Goal: Task Accomplishment & Management: Use online tool/utility

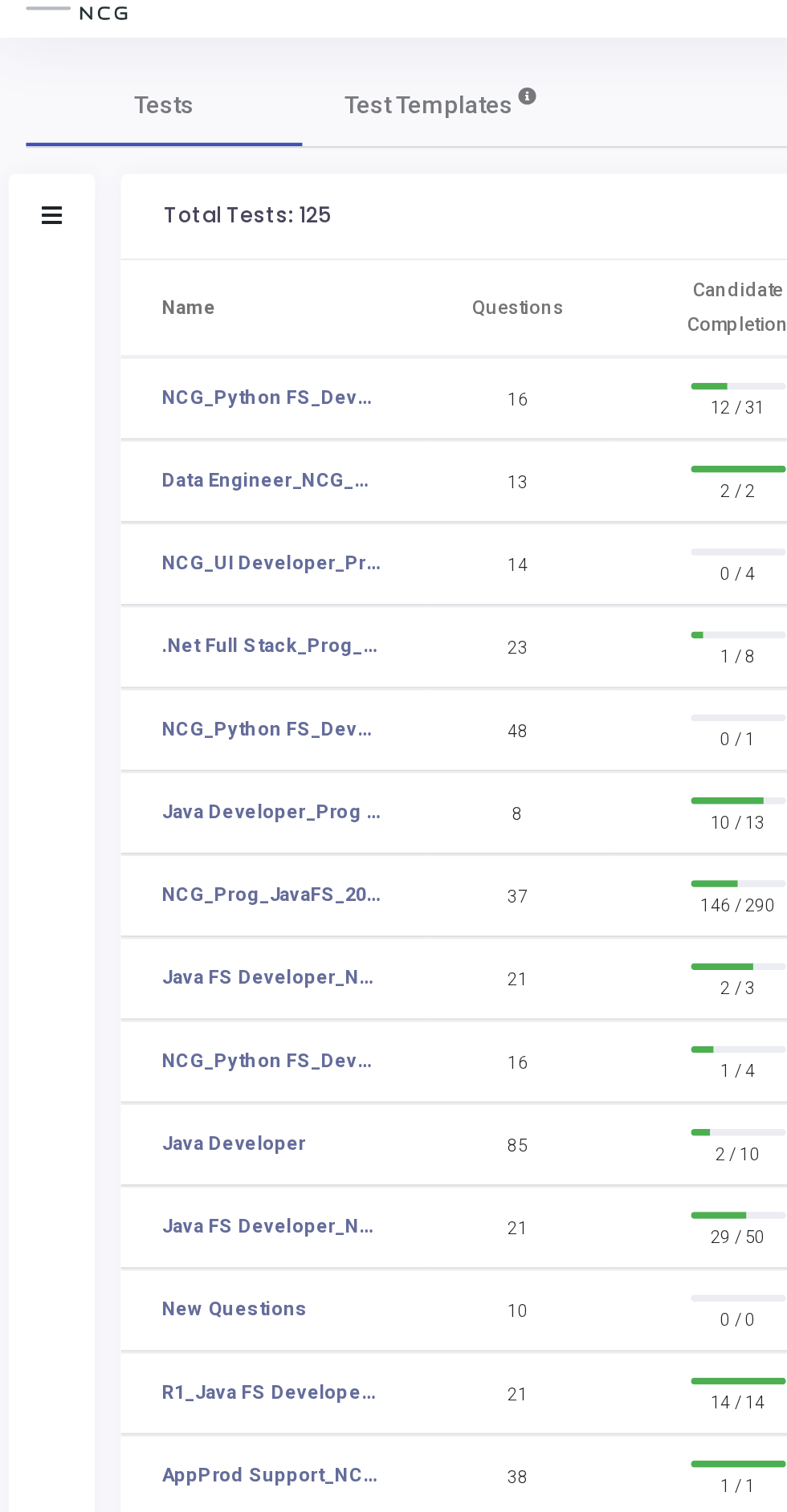
click at [24, 122] on icon at bounding box center [23, 122] width 10 height 8
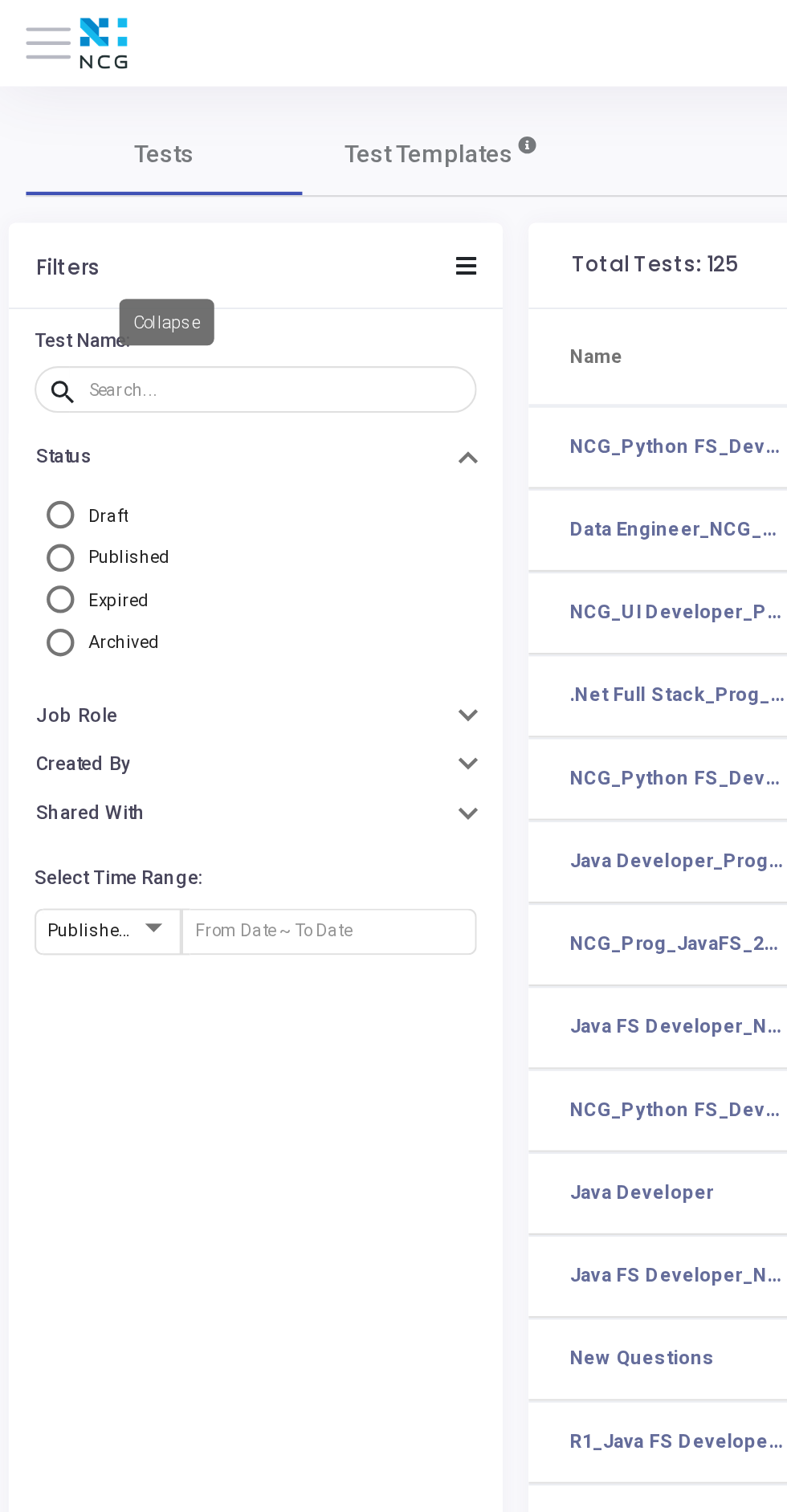
click at [23, 21] on span at bounding box center [23, 20] width 21 height 2
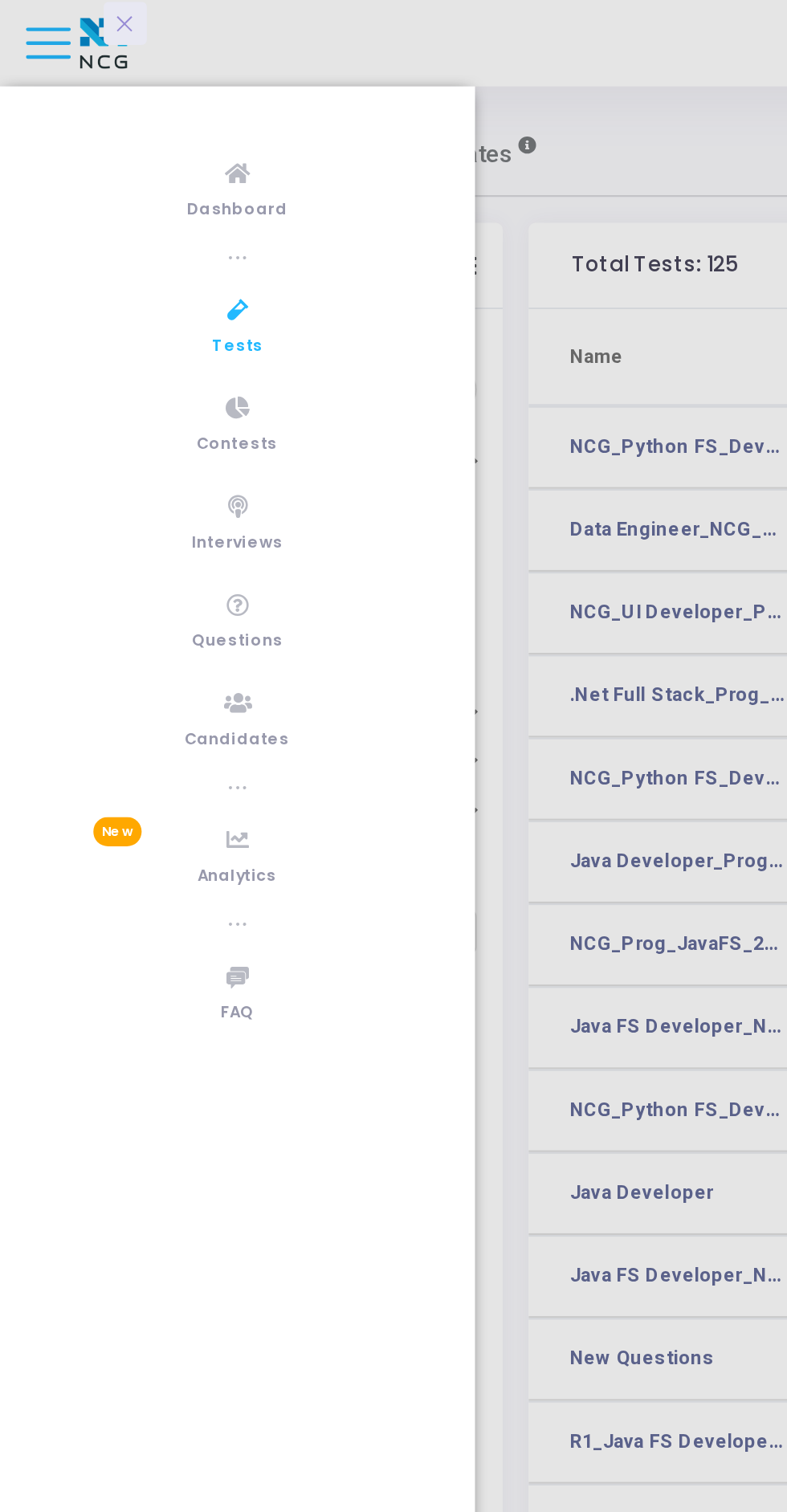
click at [96, 335] on link "Candidates" at bounding box center [110, 334] width 221 height 44
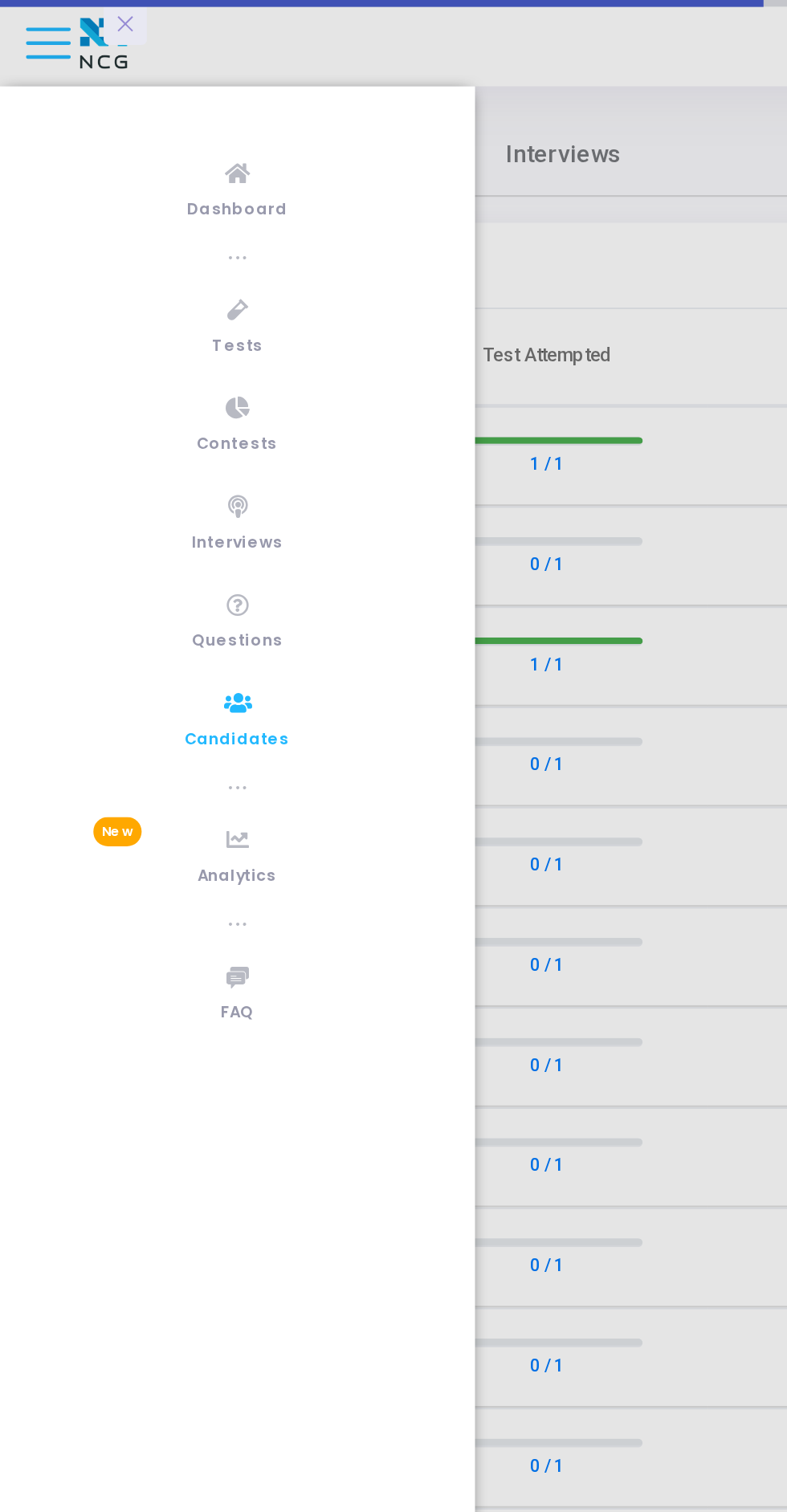
click at [276, 386] on div at bounding box center [394, 756] width 787 height 1512
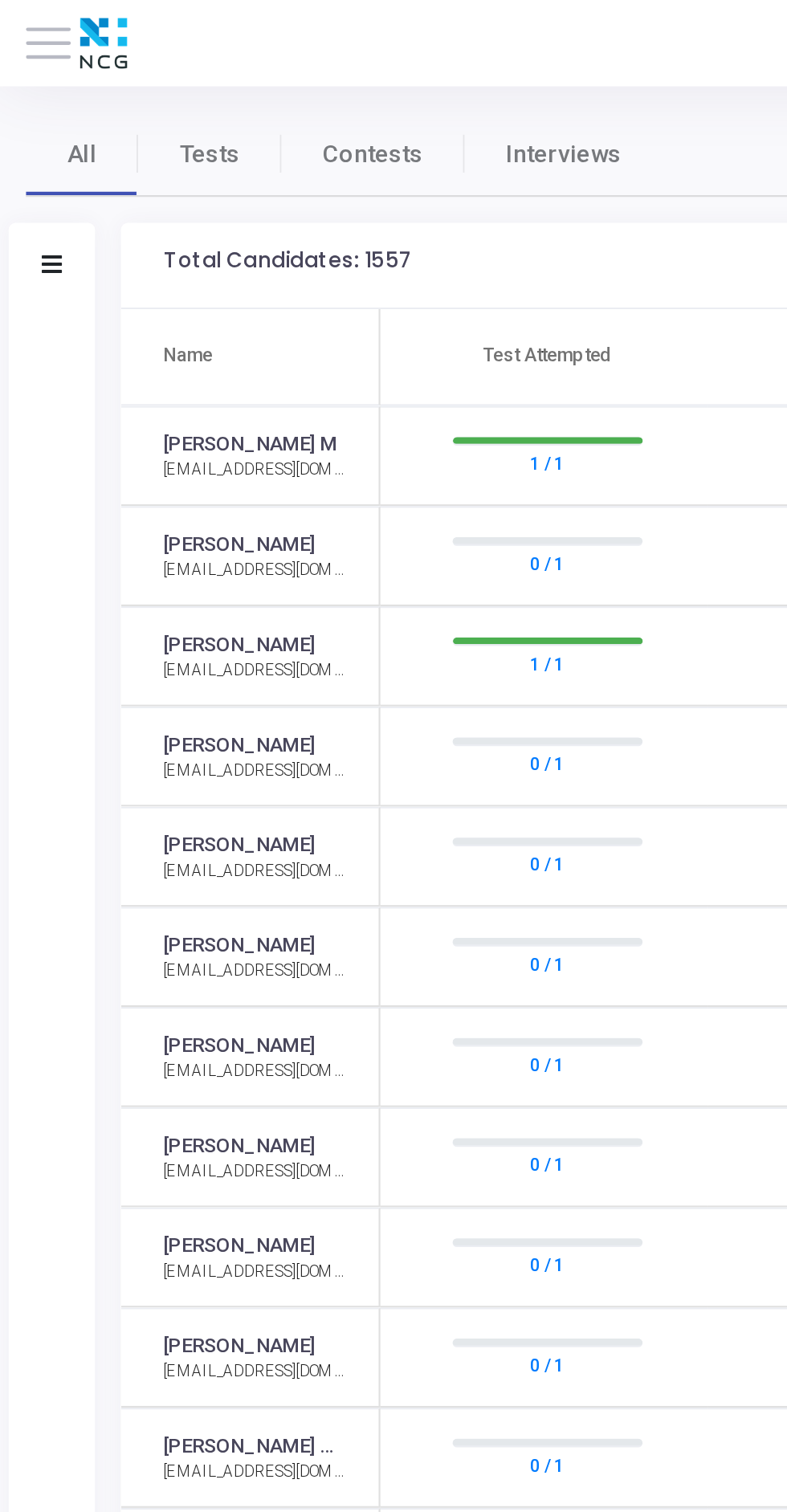
click at [18, 19] on span at bounding box center [23, 20] width 21 height 2
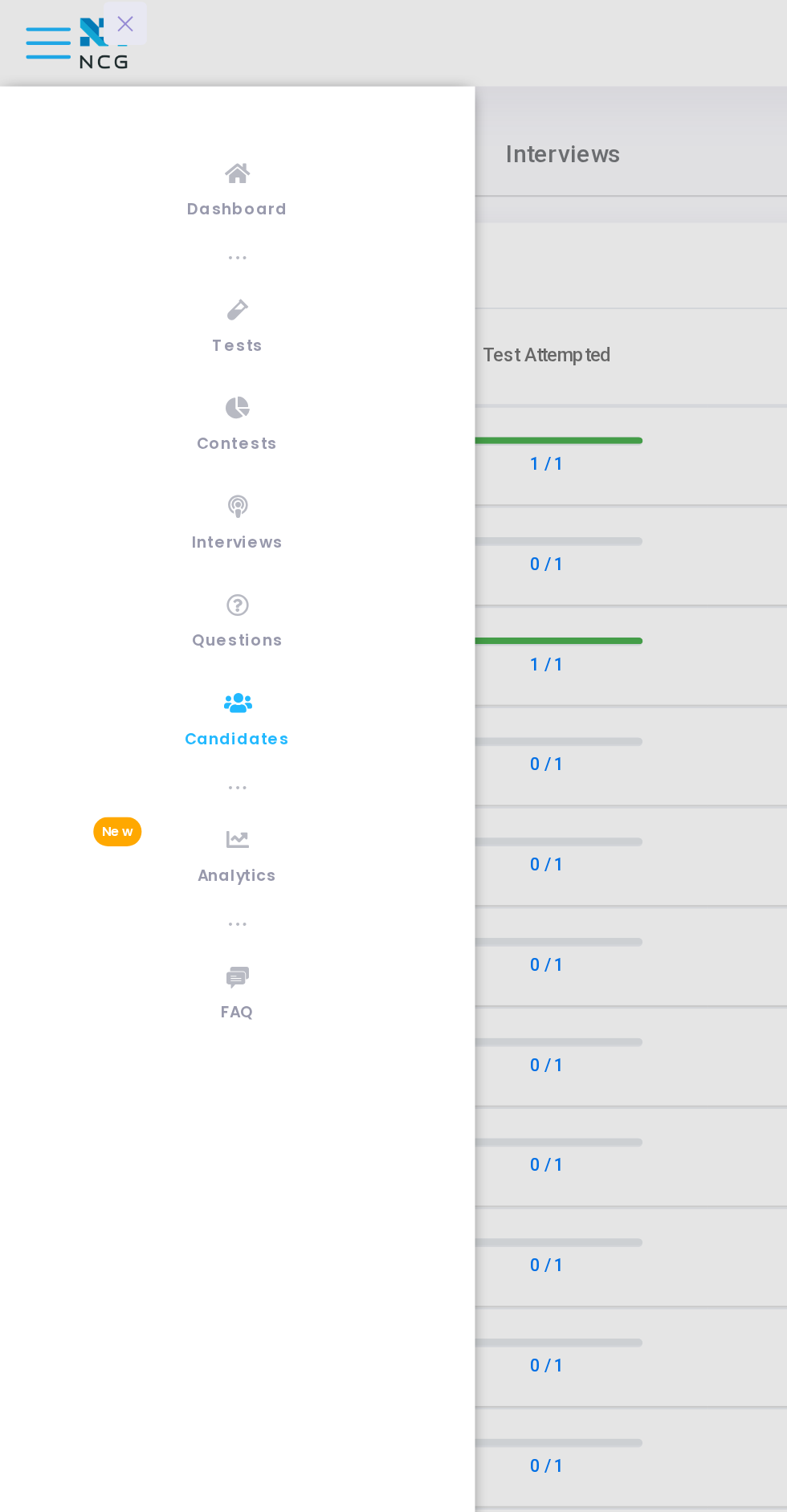
click at [293, 358] on div at bounding box center [394, 756] width 787 height 1512
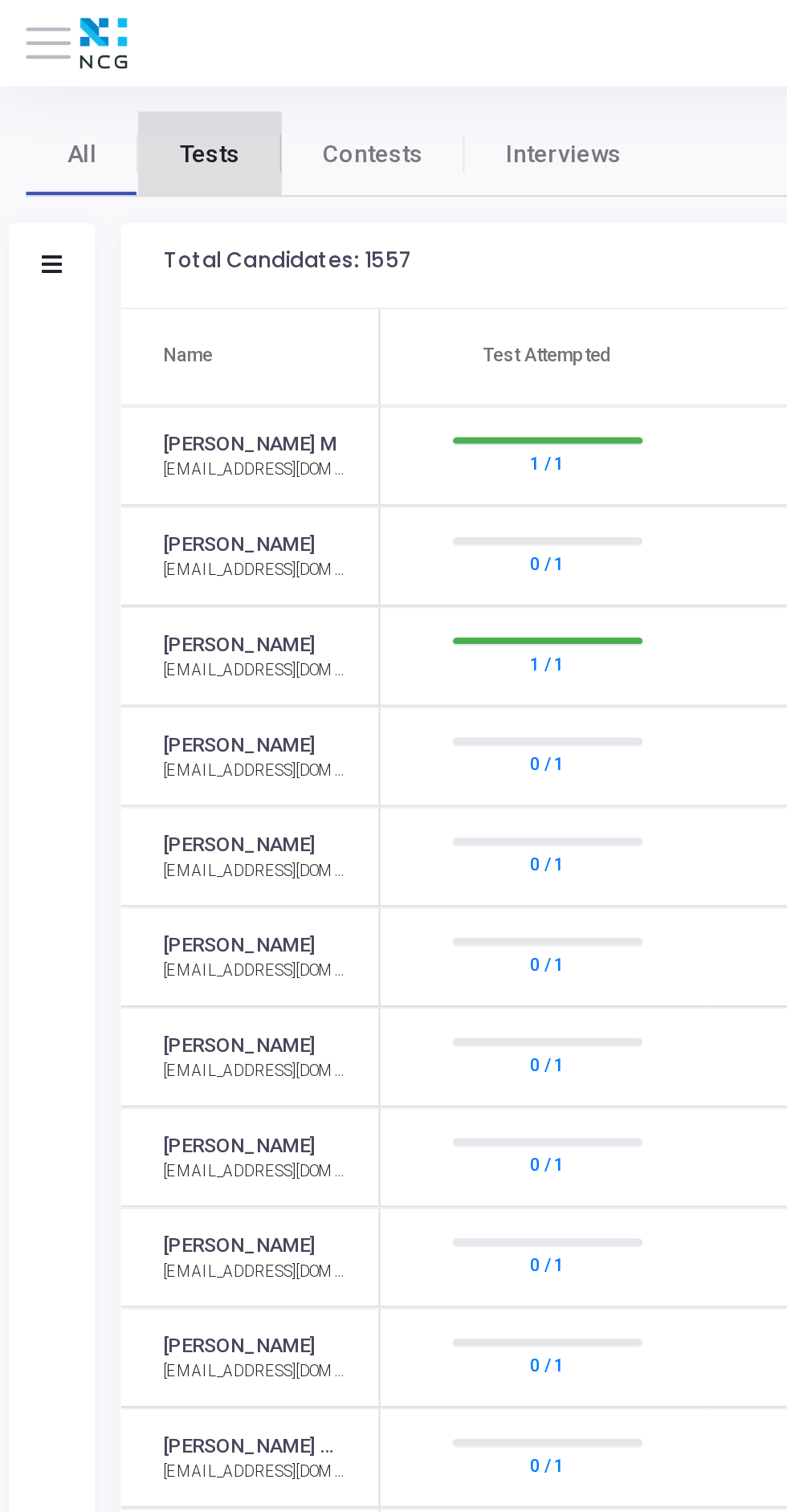
click at [97, 68] on span "Tests" at bounding box center [97, 71] width 28 height 17
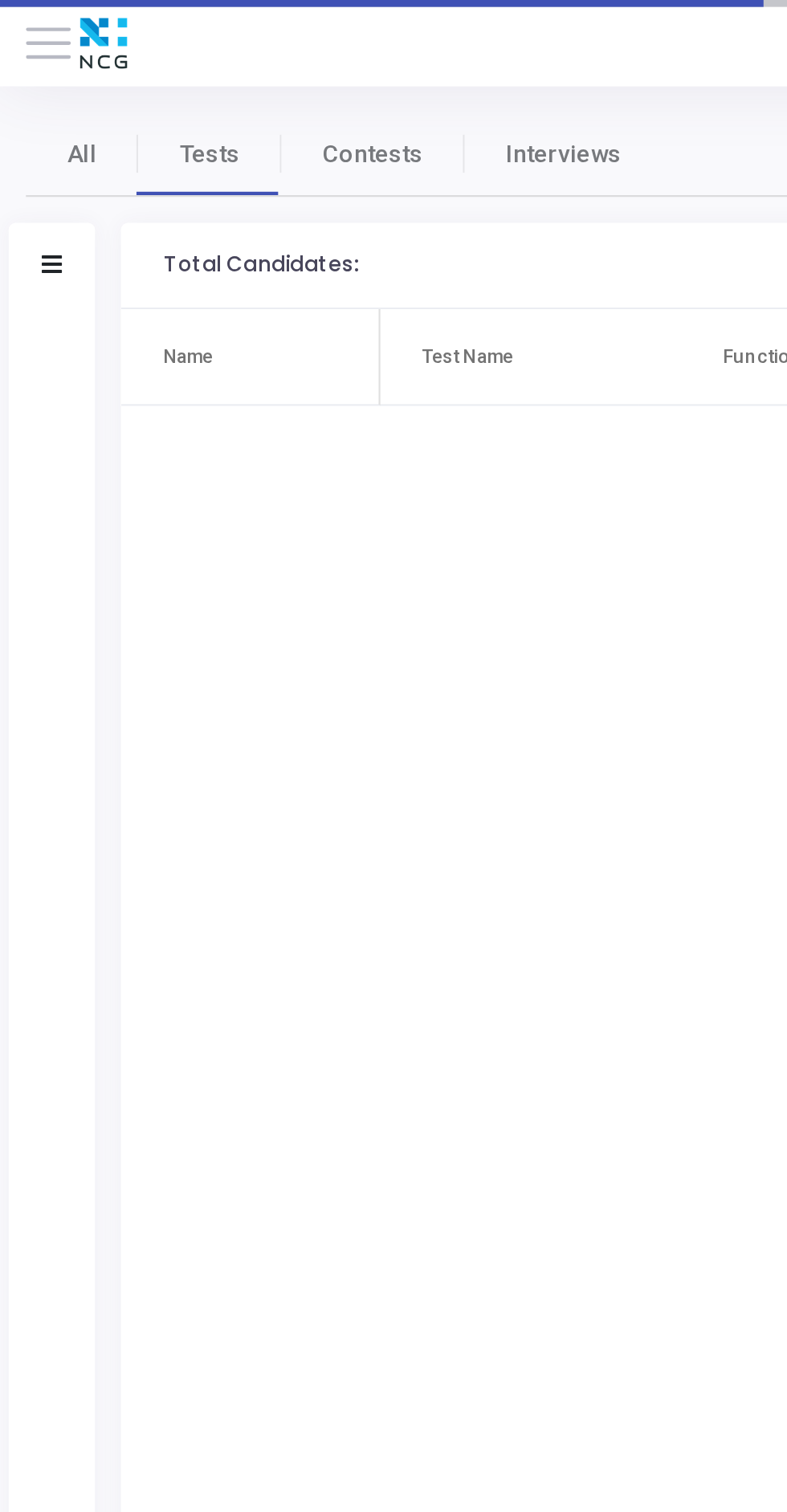
click at [22, 122] on icon at bounding box center [23, 122] width 10 height 8
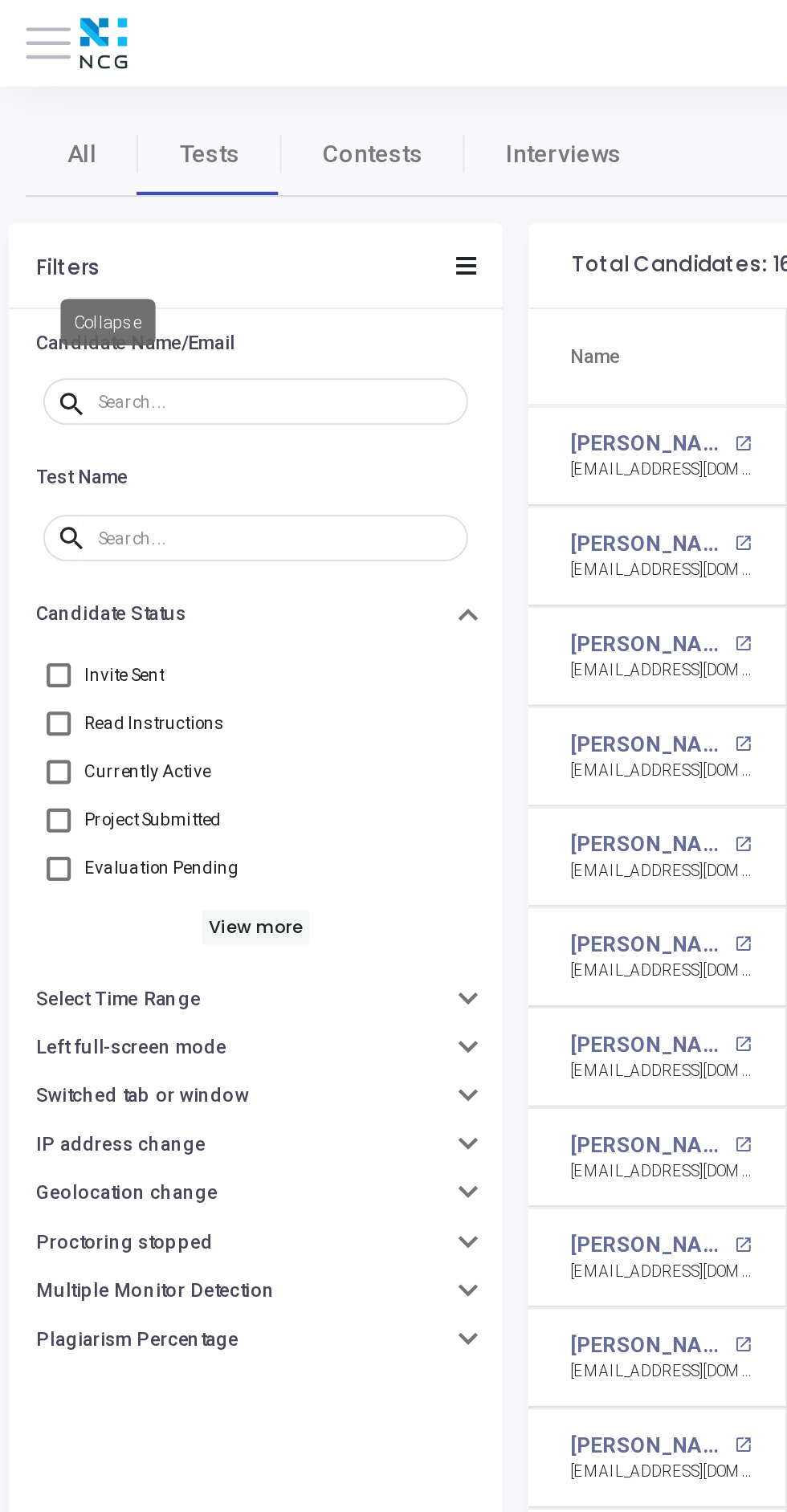
click at [51, 188] on input "text" at bounding box center [129, 187] width 166 height 9
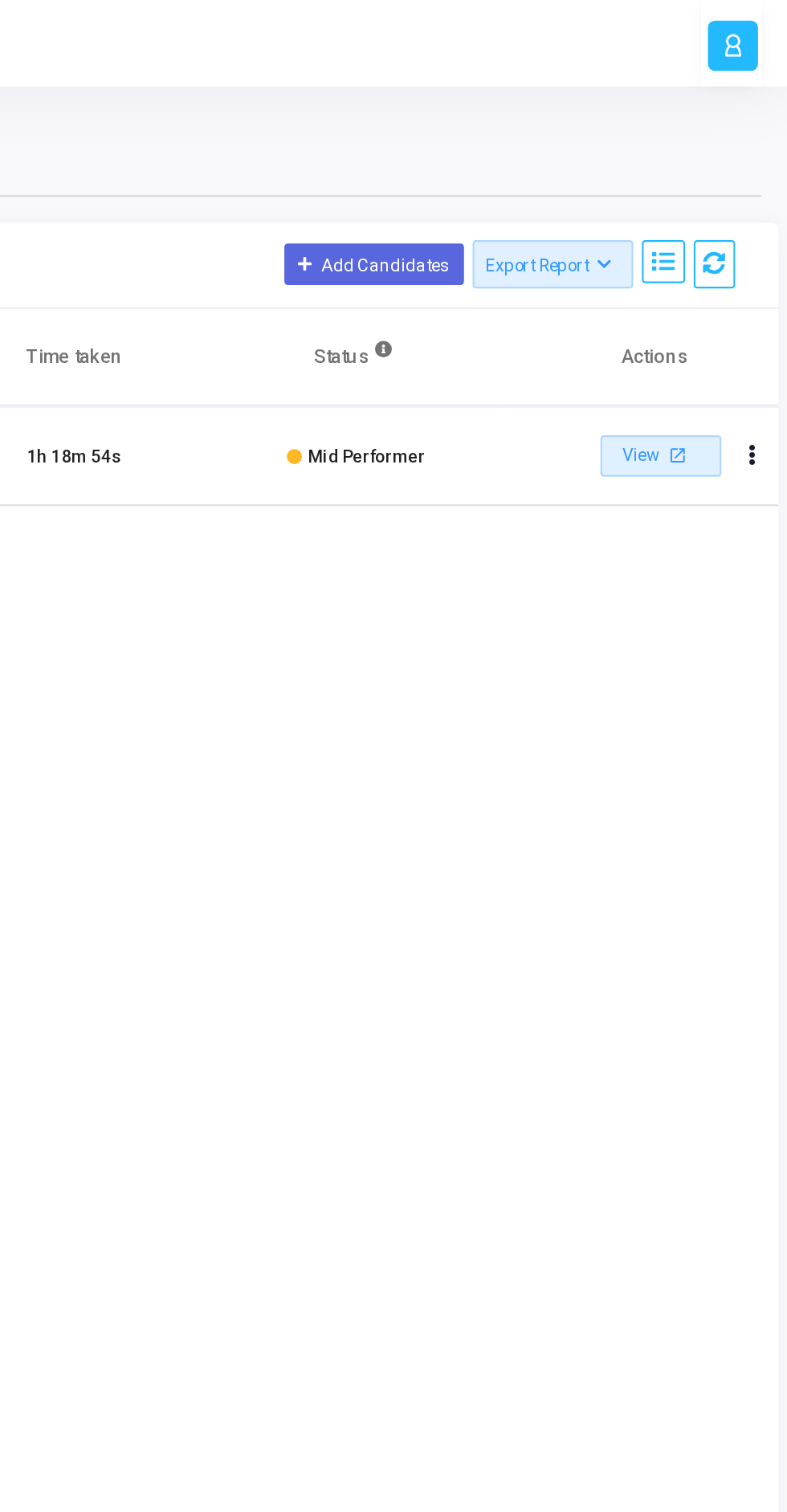
type input "raghava555.m@gmail.com"
click at [736, 215] on mat-icon "open_in_new" at bounding box center [737, 212] width 12 height 12
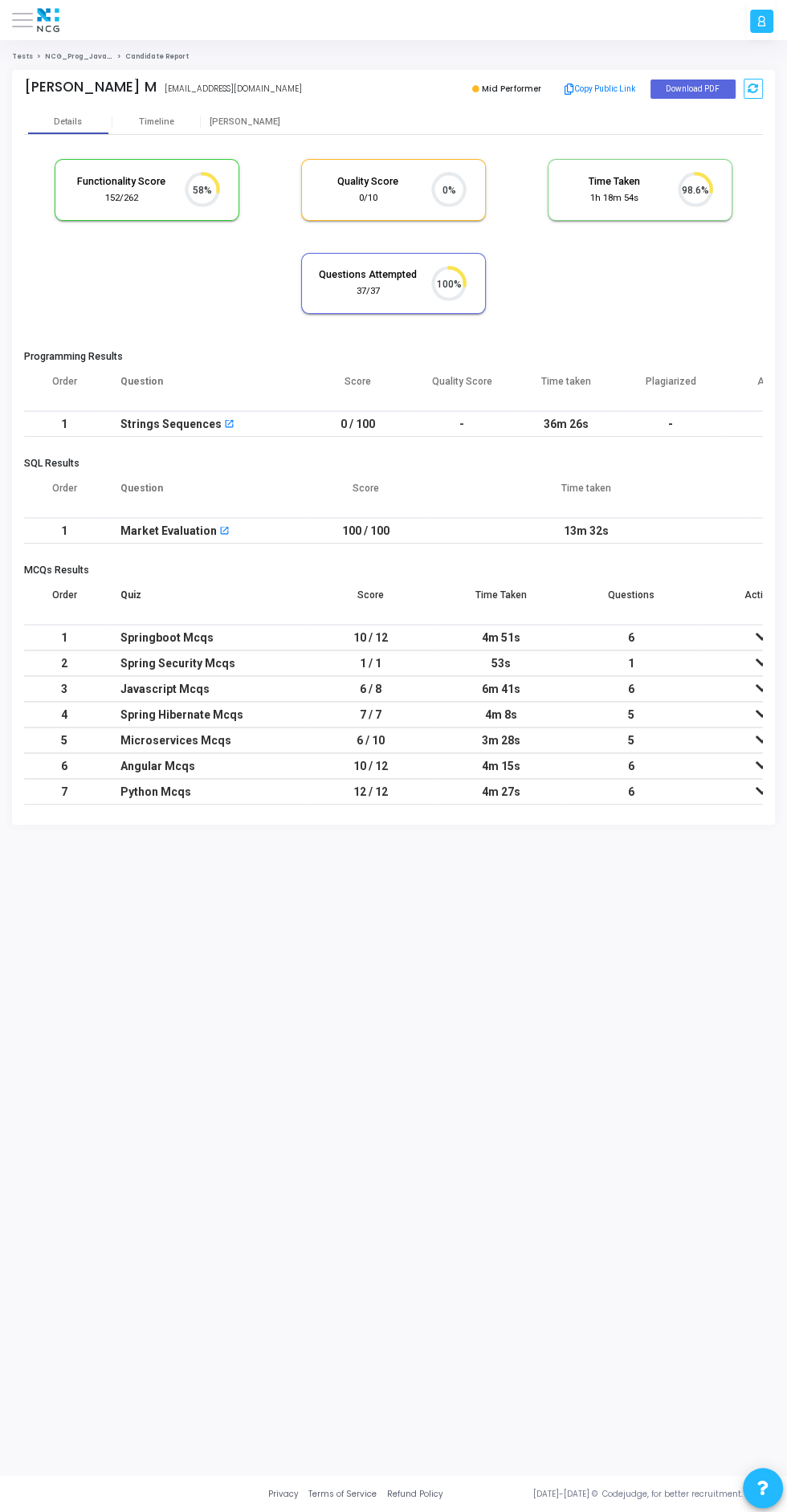
scroll to position [6, 7]
click at [694, 91] on button "Download PDF" at bounding box center [693, 89] width 85 height 19
